Goal: Task Accomplishment & Management: Manage account settings

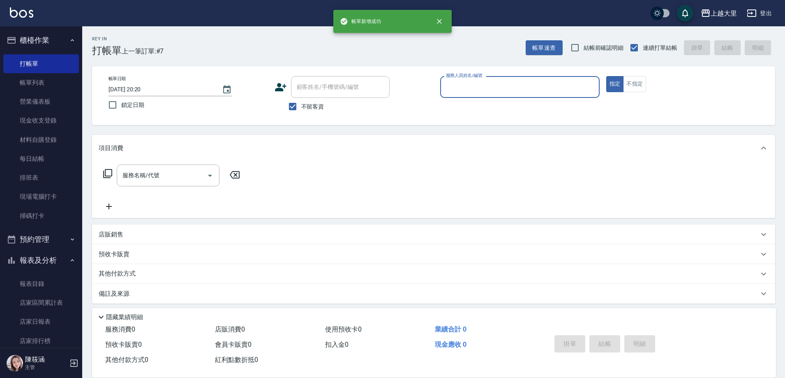
scroll to position [5, 0]
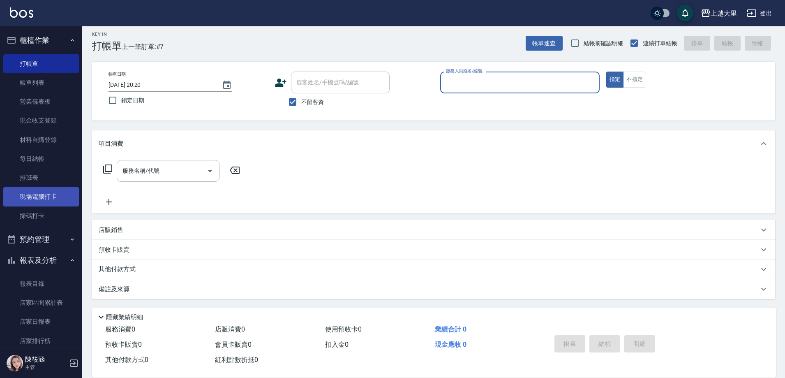
click at [51, 199] on link "現場電腦打卡" at bounding box center [41, 196] width 76 height 19
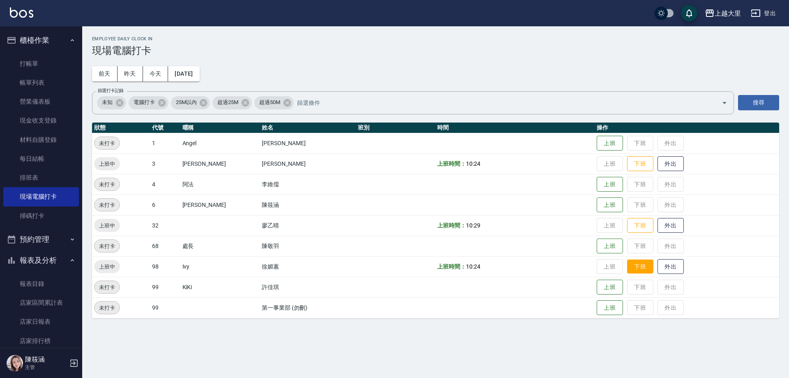
click at [639, 265] on button "下班" at bounding box center [640, 266] width 26 height 14
click at [43, 58] on link "打帳單" at bounding box center [41, 63] width 76 height 19
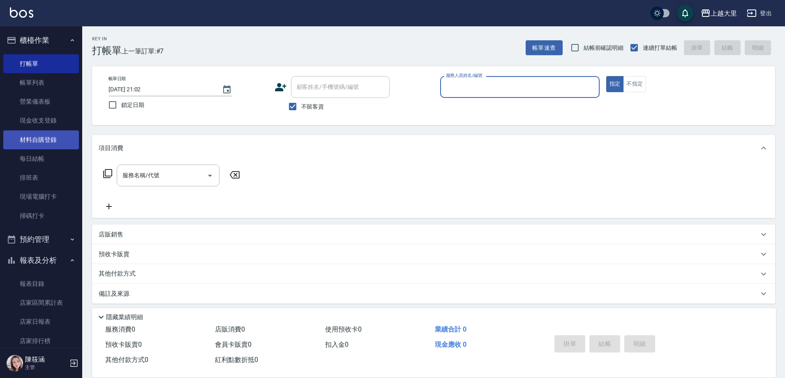
click at [26, 148] on link "材料自購登錄" at bounding box center [41, 139] width 76 height 19
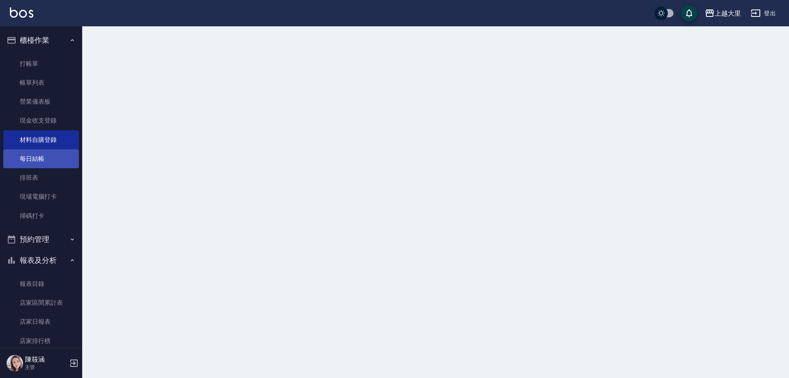
click at [32, 156] on link "每日結帳" at bounding box center [41, 158] width 76 height 19
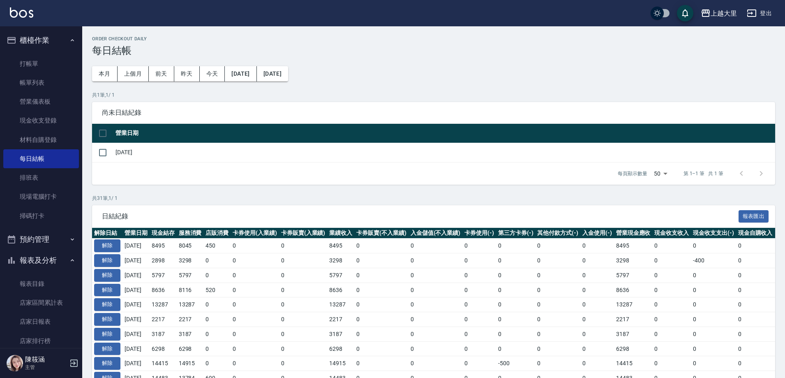
click at [102, 140] on input "checkbox" at bounding box center [102, 133] width 17 height 17
checkbox input "true"
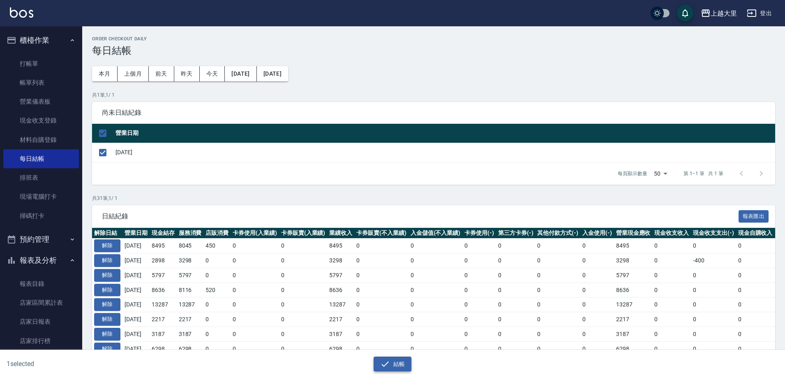
click at [405, 361] on button "結帳" at bounding box center [393, 363] width 38 height 15
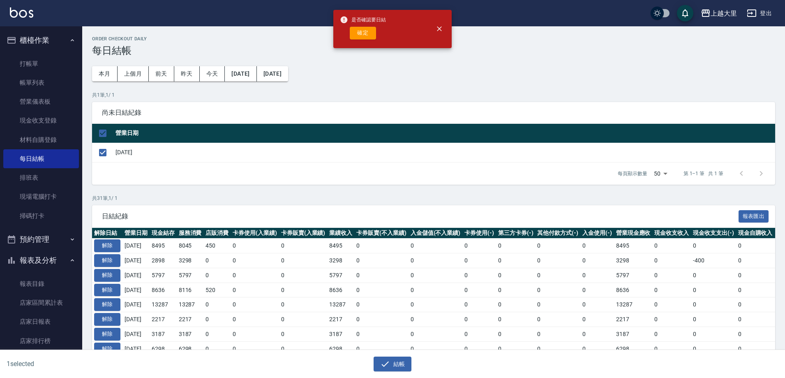
click at [346, 34] on div "確定" at bounding box center [363, 33] width 46 height 13
click at [361, 37] on button "確定" at bounding box center [363, 33] width 26 height 13
checkbox input "false"
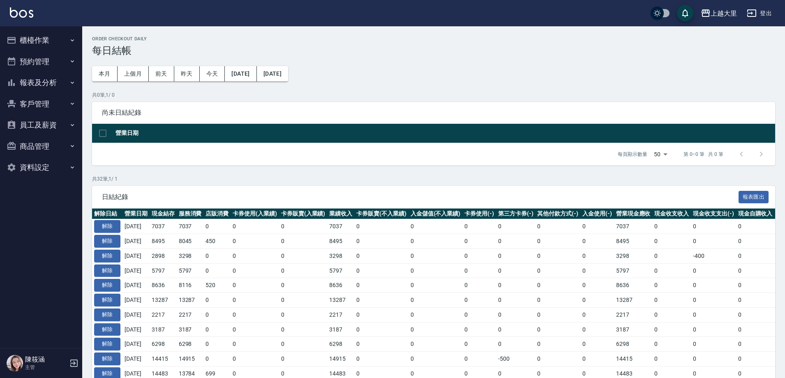
click at [62, 39] on button "櫃檯作業" at bounding box center [41, 40] width 76 height 21
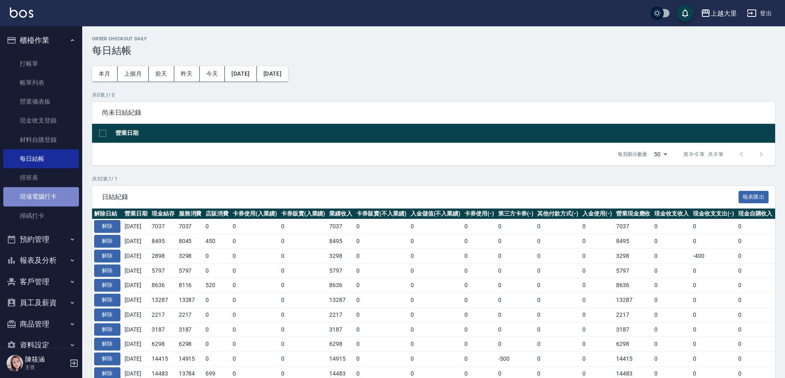
click at [58, 189] on link "現場電腦打卡" at bounding box center [41, 196] width 76 height 19
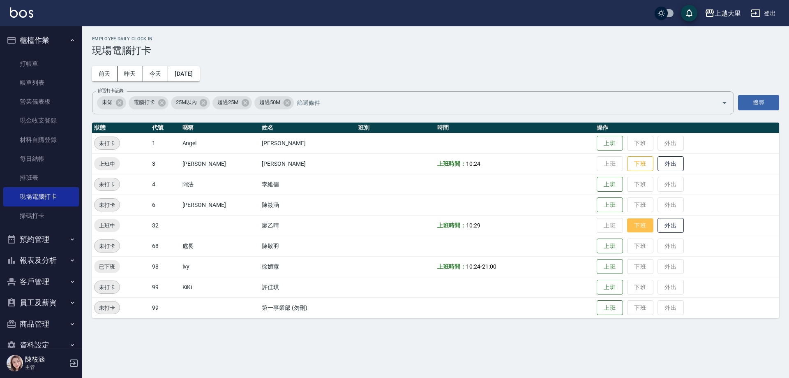
click at [640, 229] on button "下班" at bounding box center [640, 225] width 26 height 14
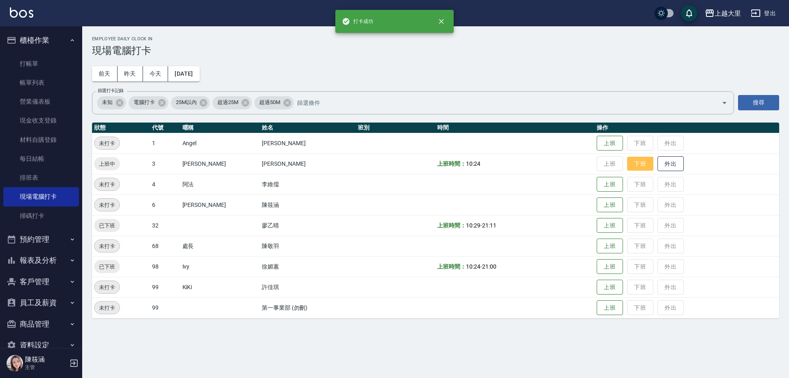
click at [645, 169] on button "下班" at bounding box center [640, 164] width 26 height 14
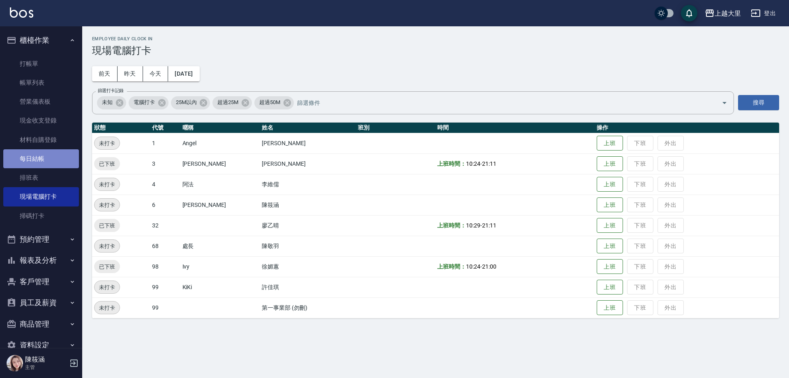
click at [52, 152] on link "每日結帳" at bounding box center [41, 158] width 76 height 19
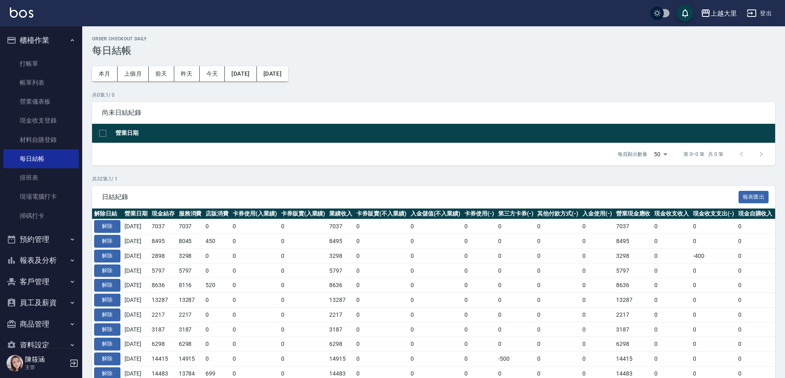
click at [55, 265] on button "報表及分析" at bounding box center [41, 260] width 76 height 21
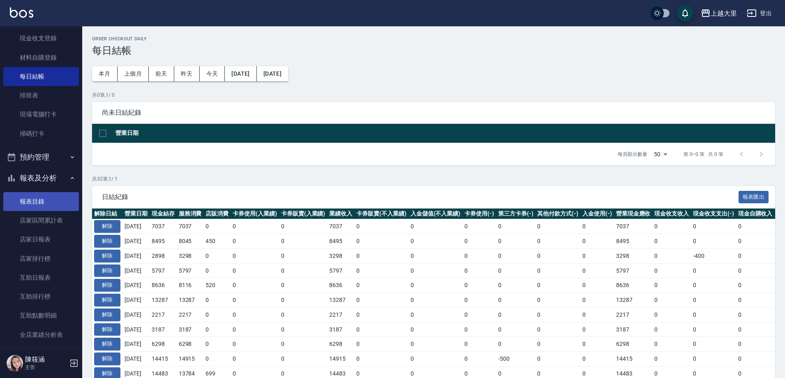
scroll to position [164, 0]
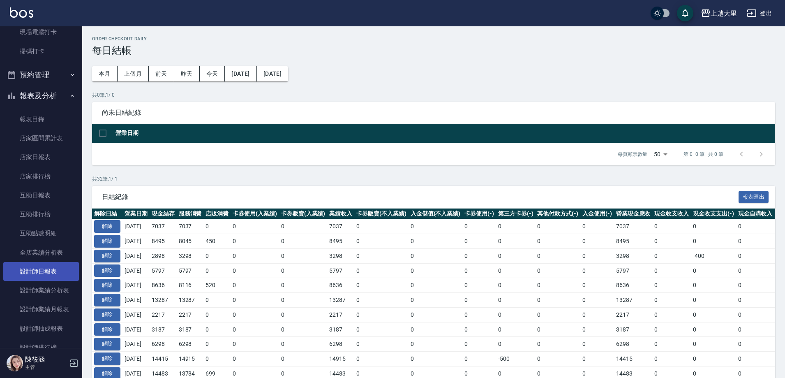
click at [48, 272] on link "設計師日報表" at bounding box center [41, 271] width 76 height 19
